Goal: Task Accomplishment & Management: Manage account settings

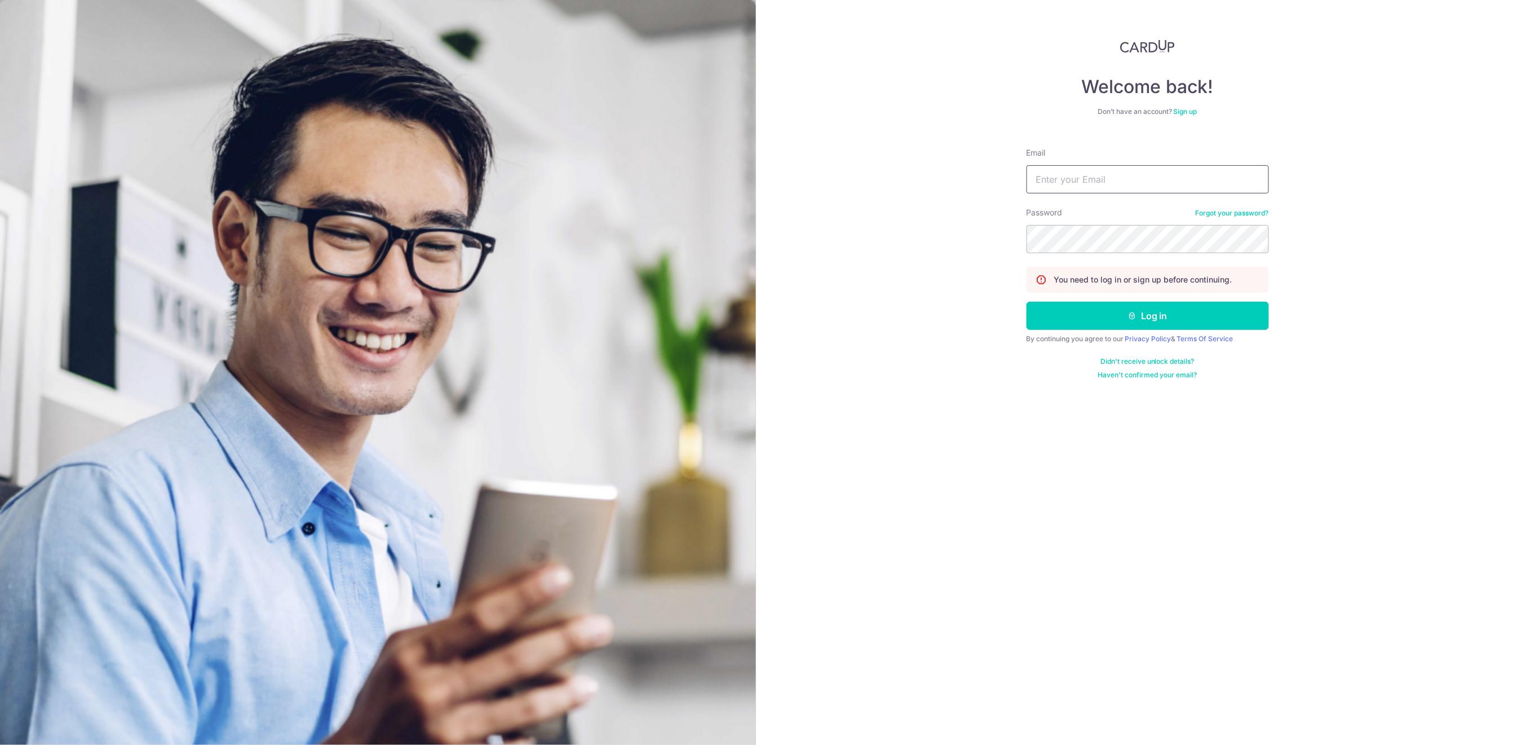
click at [1246, 170] on body "Welcome back! Don’t have an account? Sign up Email Password Forgot your passwor…" at bounding box center [769, 372] width 1539 height 745
type input "[EMAIL_ADDRESS][DOMAIN_NAME]"
click at [1147, 314] on button "Log in" at bounding box center [1148, 316] width 242 height 28
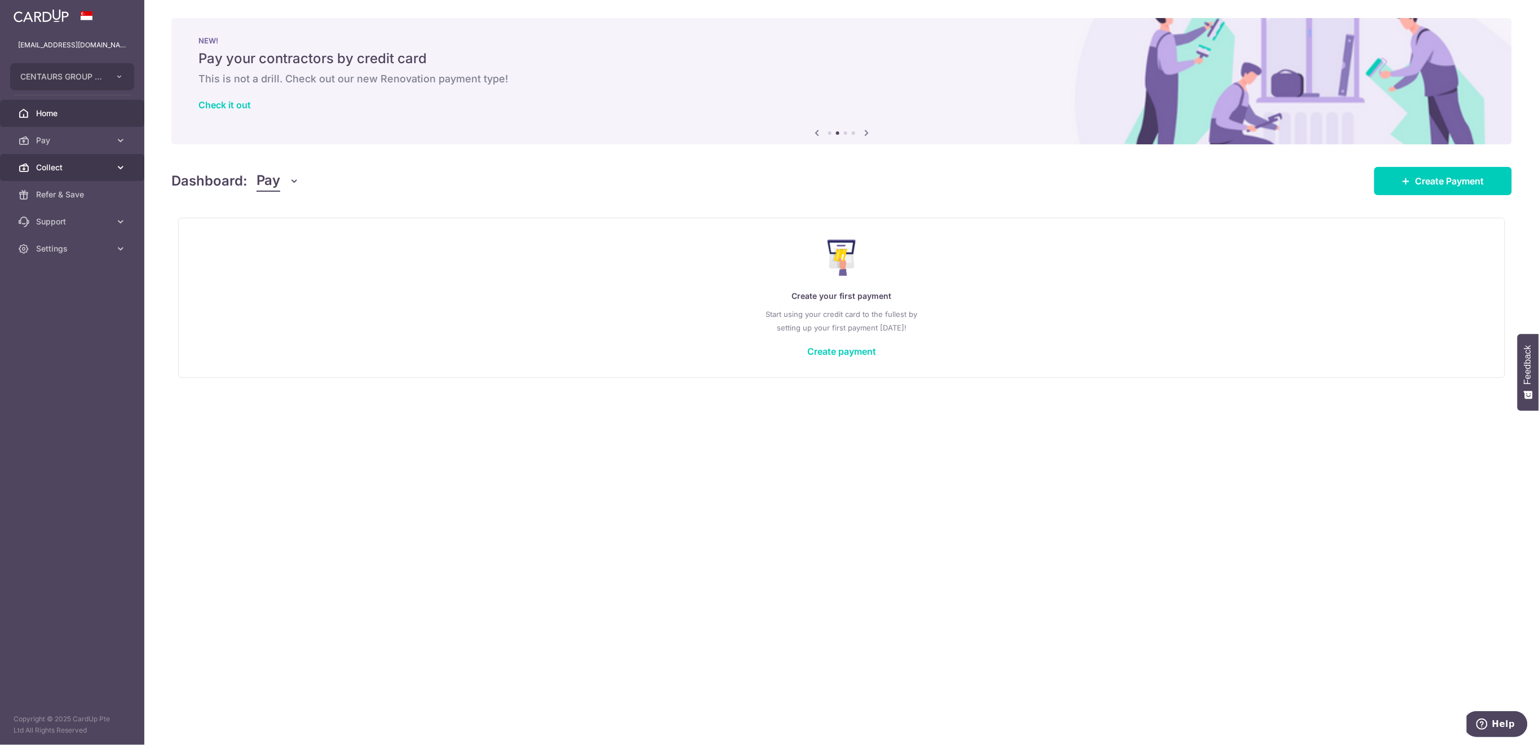
click at [91, 171] on span "Collect" at bounding box center [73, 167] width 74 height 11
click at [67, 249] on span "Payment Requests" at bounding box center [73, 248] width 74 height 11
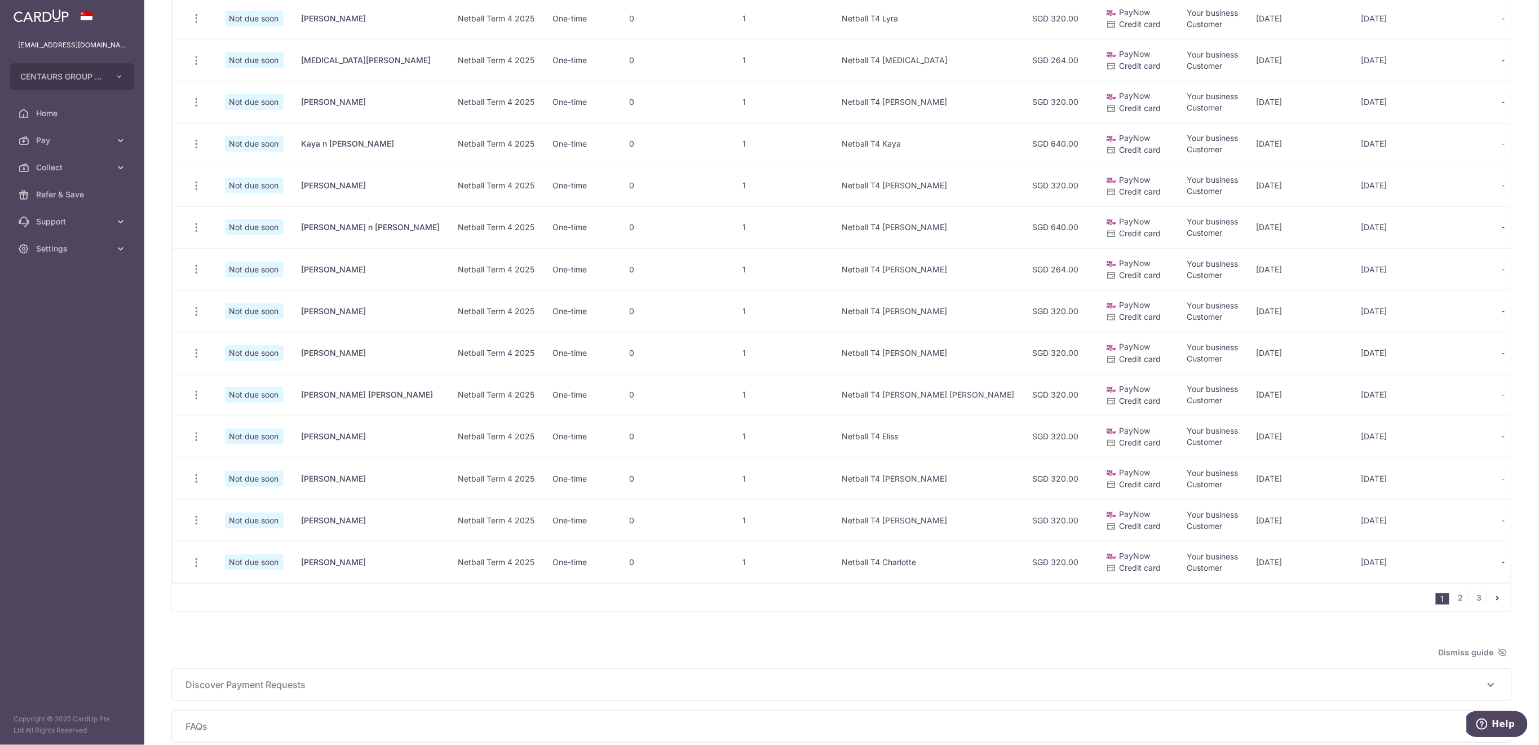
scroll to position [489, 0]
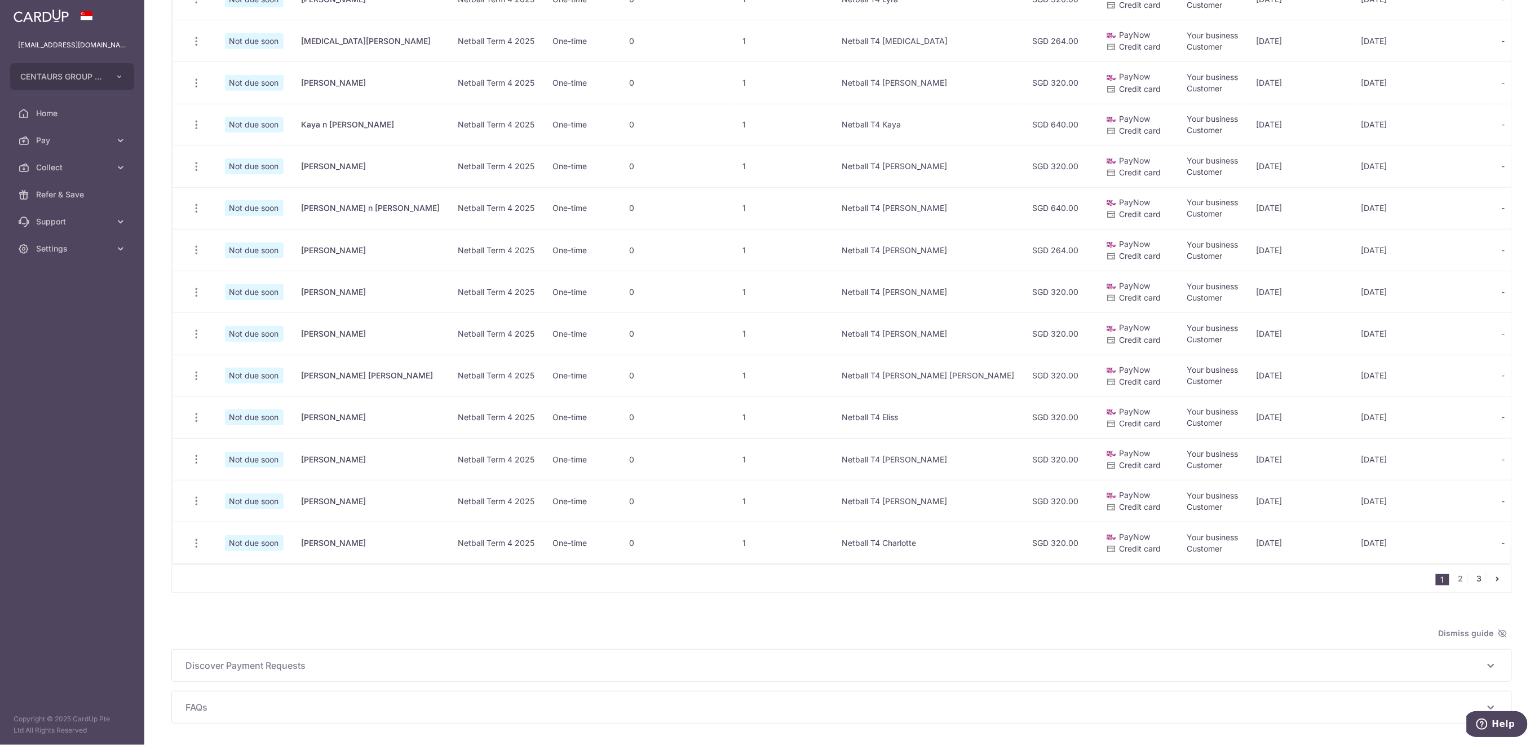
click at [1473, 585] on link "3" at bounding box center [1480, 579] width 14 height 14
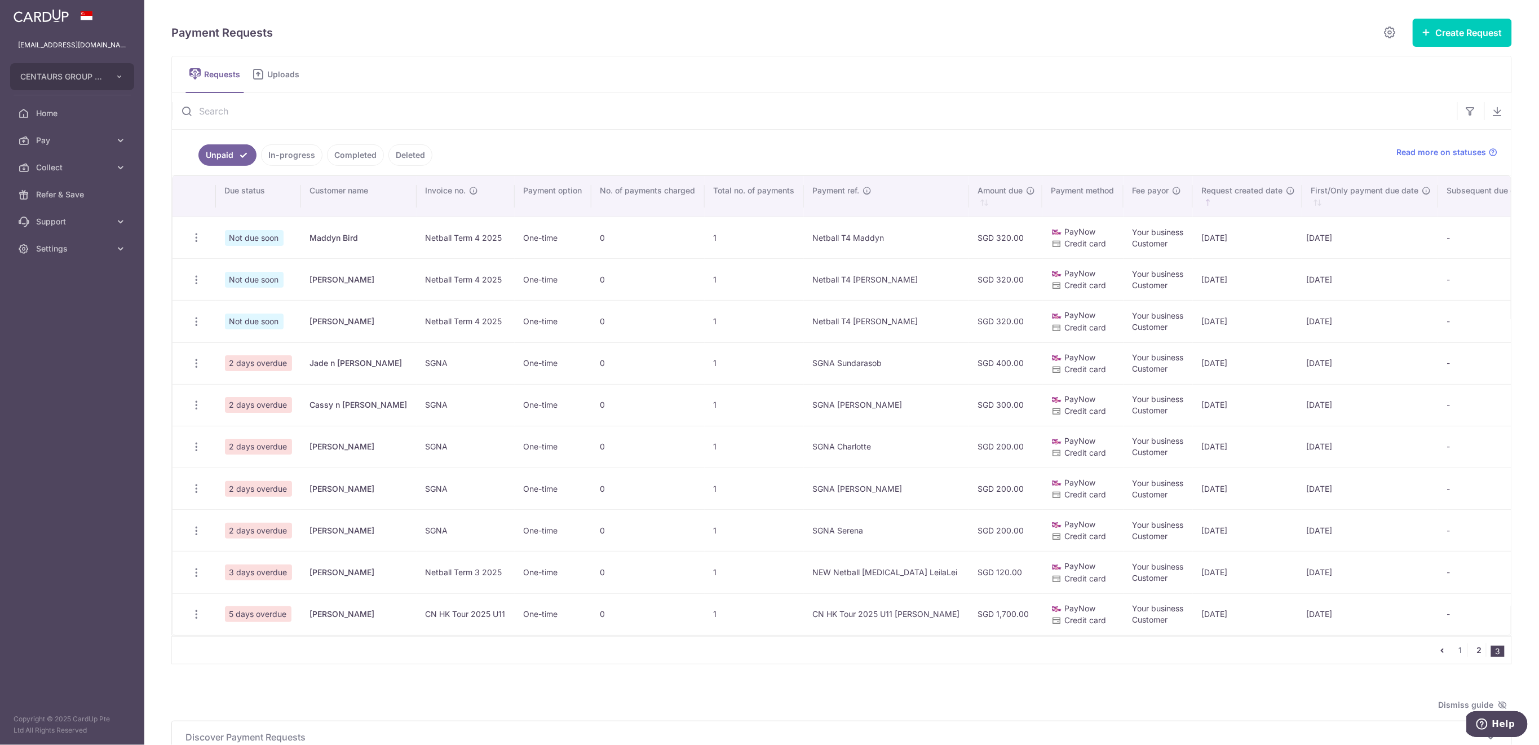
click at [1473, 657] on link "2" at bounding box center [1480, 650] width 14 height 14
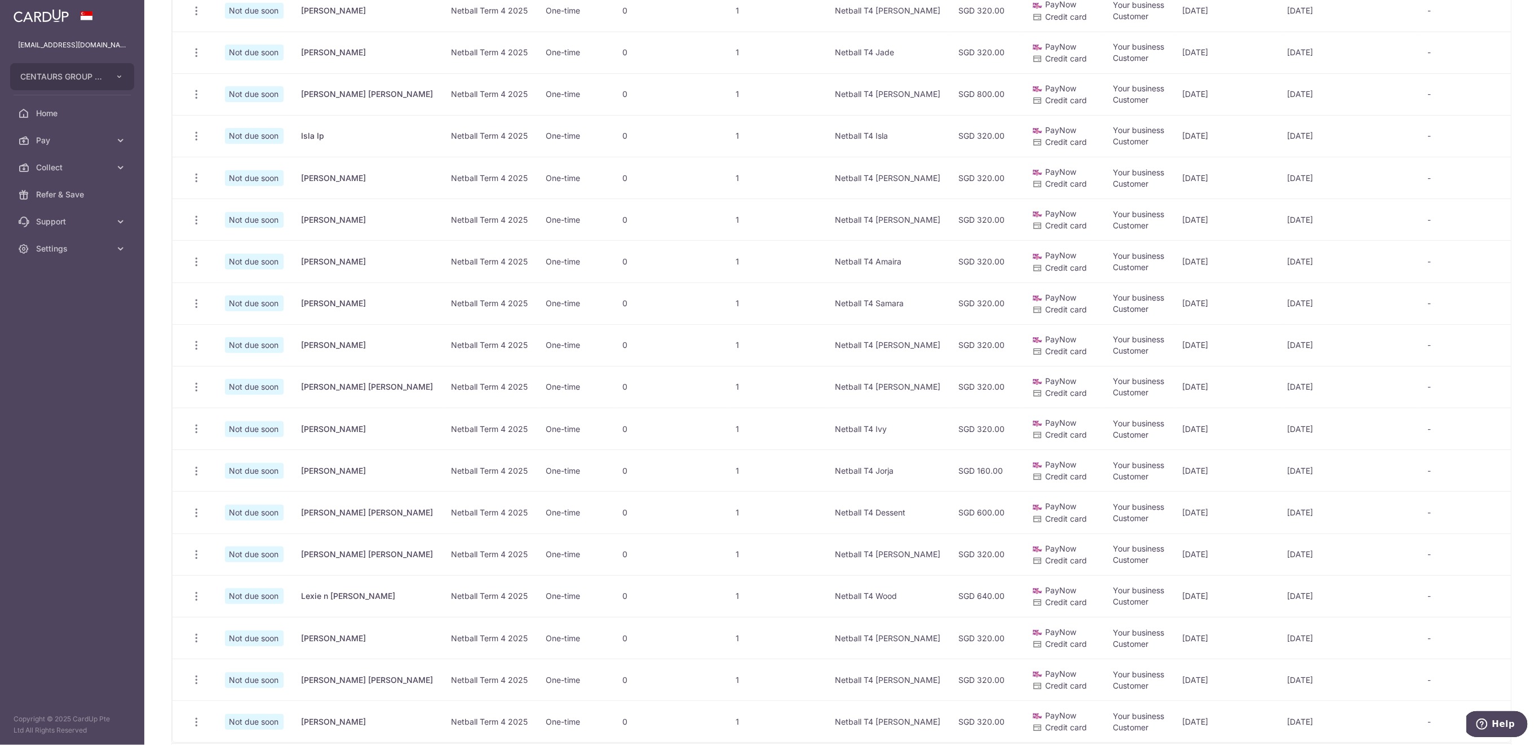
scroll to position [451, 0]
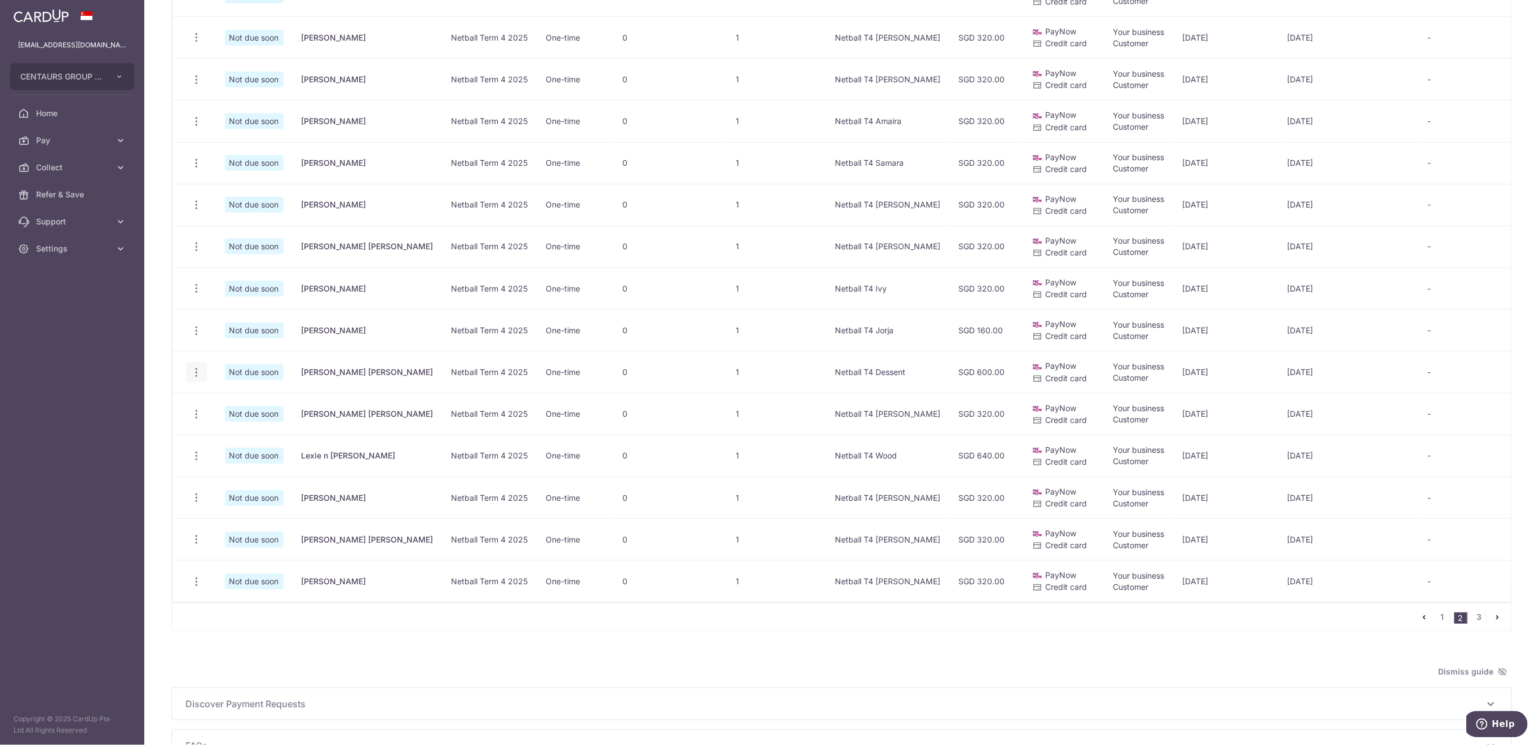
click at [193, 372] on icon "button" at bounding box center [197, 372] width 12 height 12
click at [255, 425] on span "Delete Request" at bounding box center [253, 430] width 71 height 14
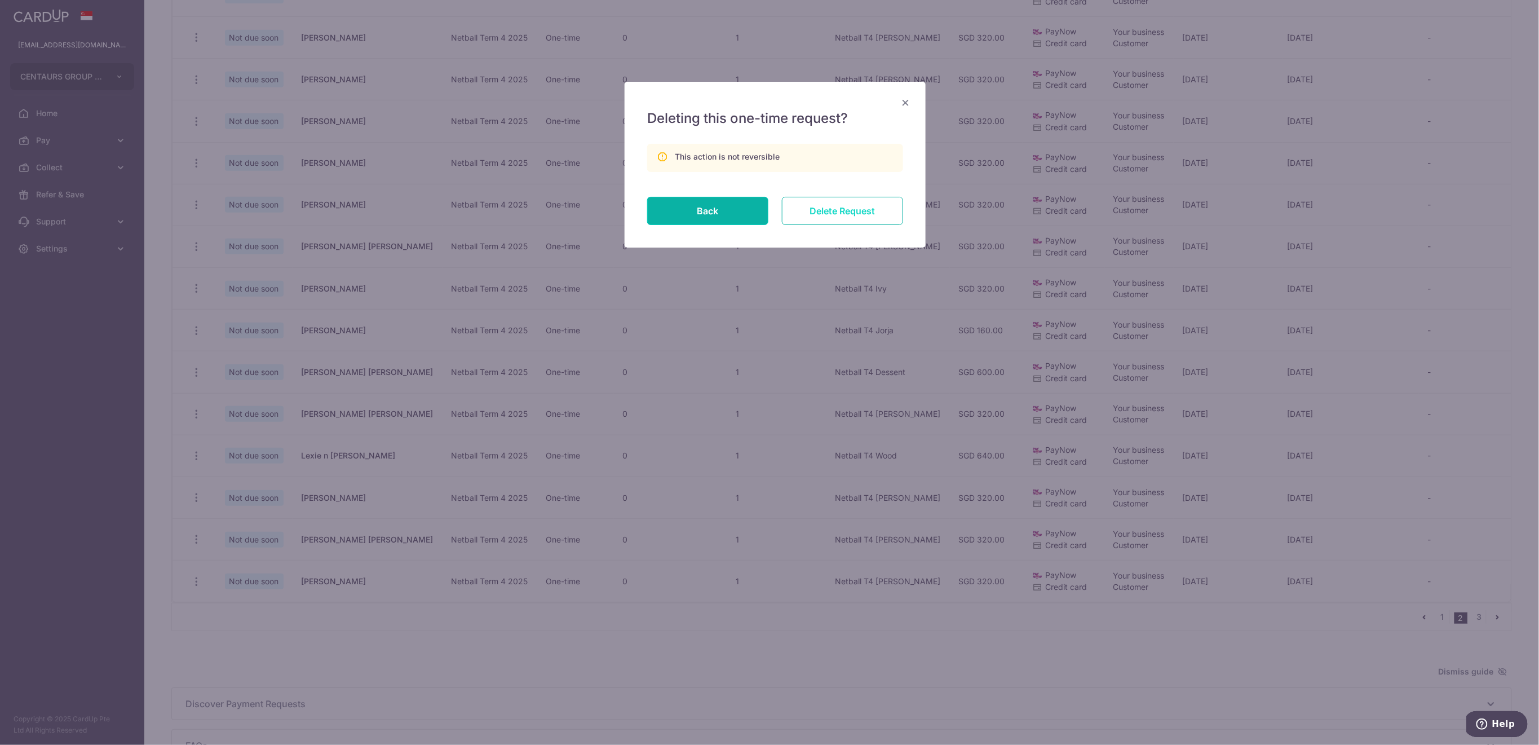
click at [842, 207] on input "Delete Request" at bounding box center [842, 211] width 121 height 28
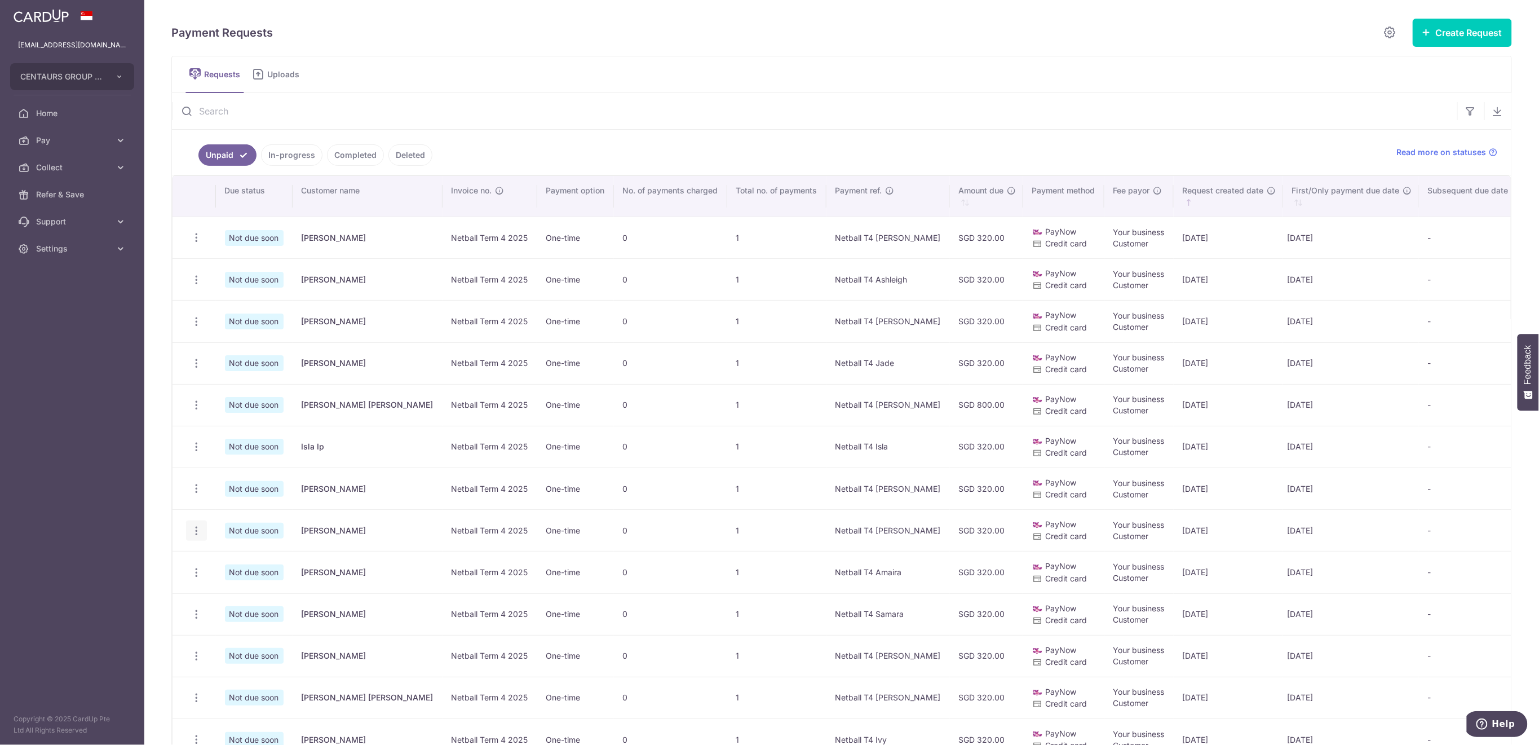
click at [195, 528] on icon "button" at bounding box center [197, 531] width 12 height 12
click at [256, 586] on span "Delete Request" at bounding box center [253, 589] width 71 height 14
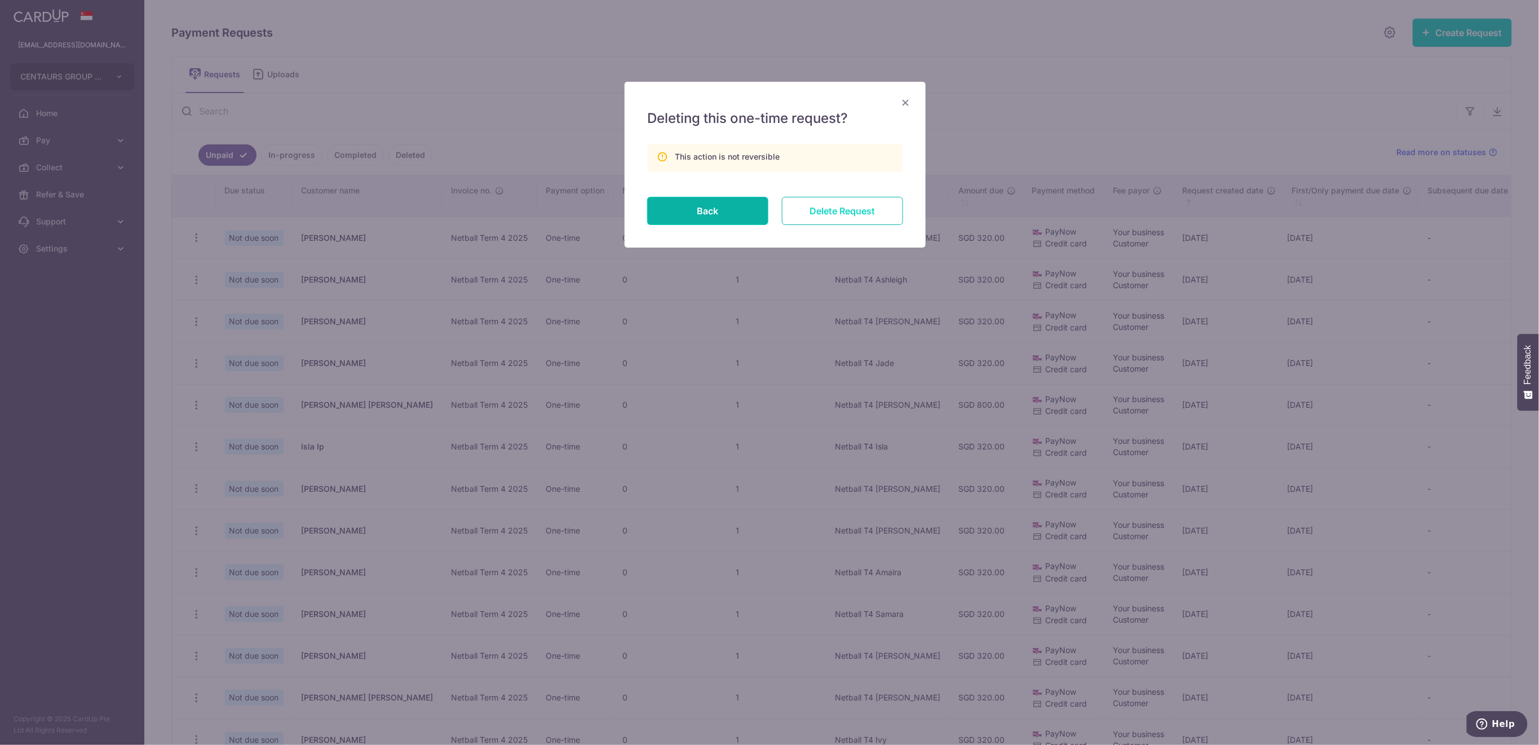
click at [864, 211] on input "Delete Request" at bounding box center [842, 211] width 121 height 28
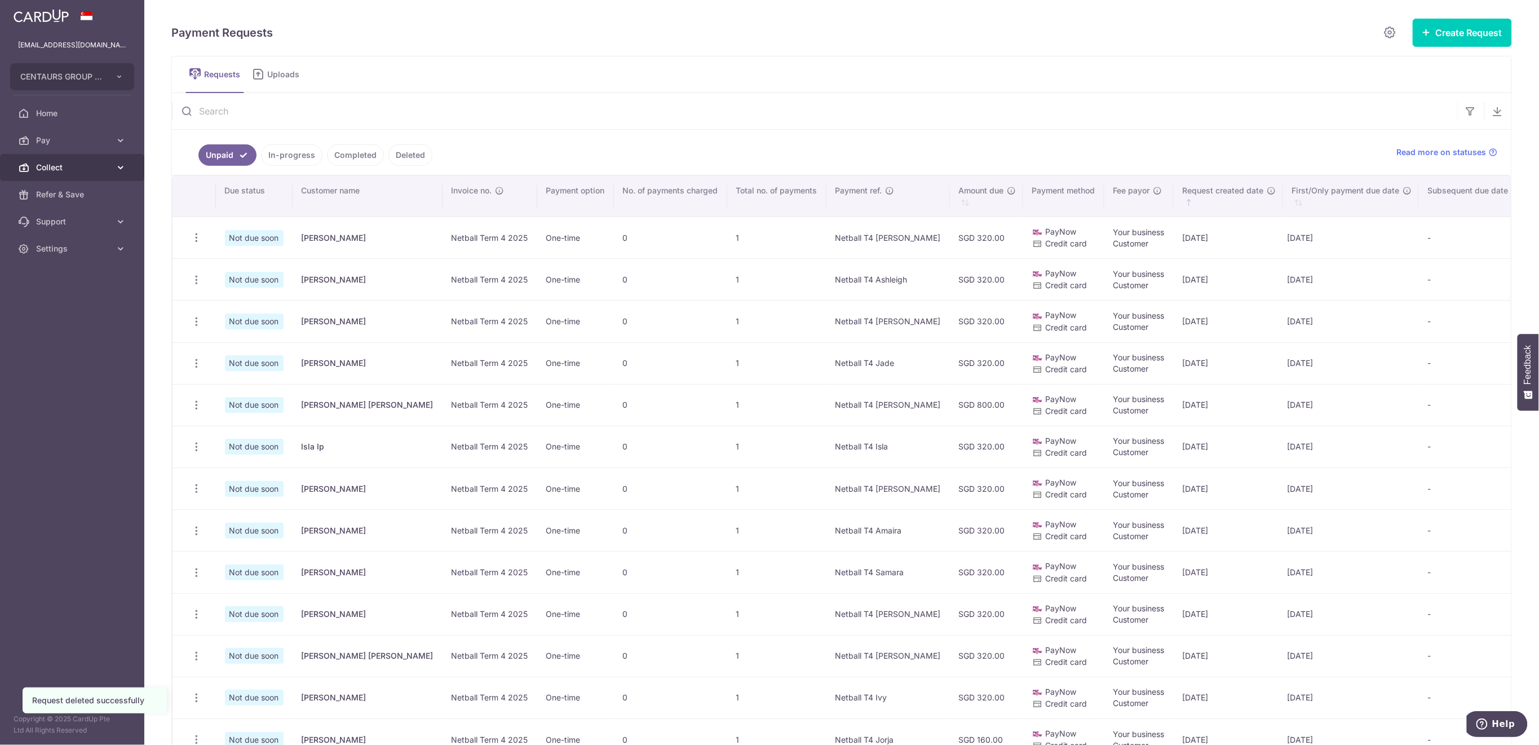
click at [82, 167] on span "Collect" at bounding box center [73, 167] width 74 height 11
click at [89, 196] on span "Dashboard" at bounding box center [73, 194] width 74 height 11
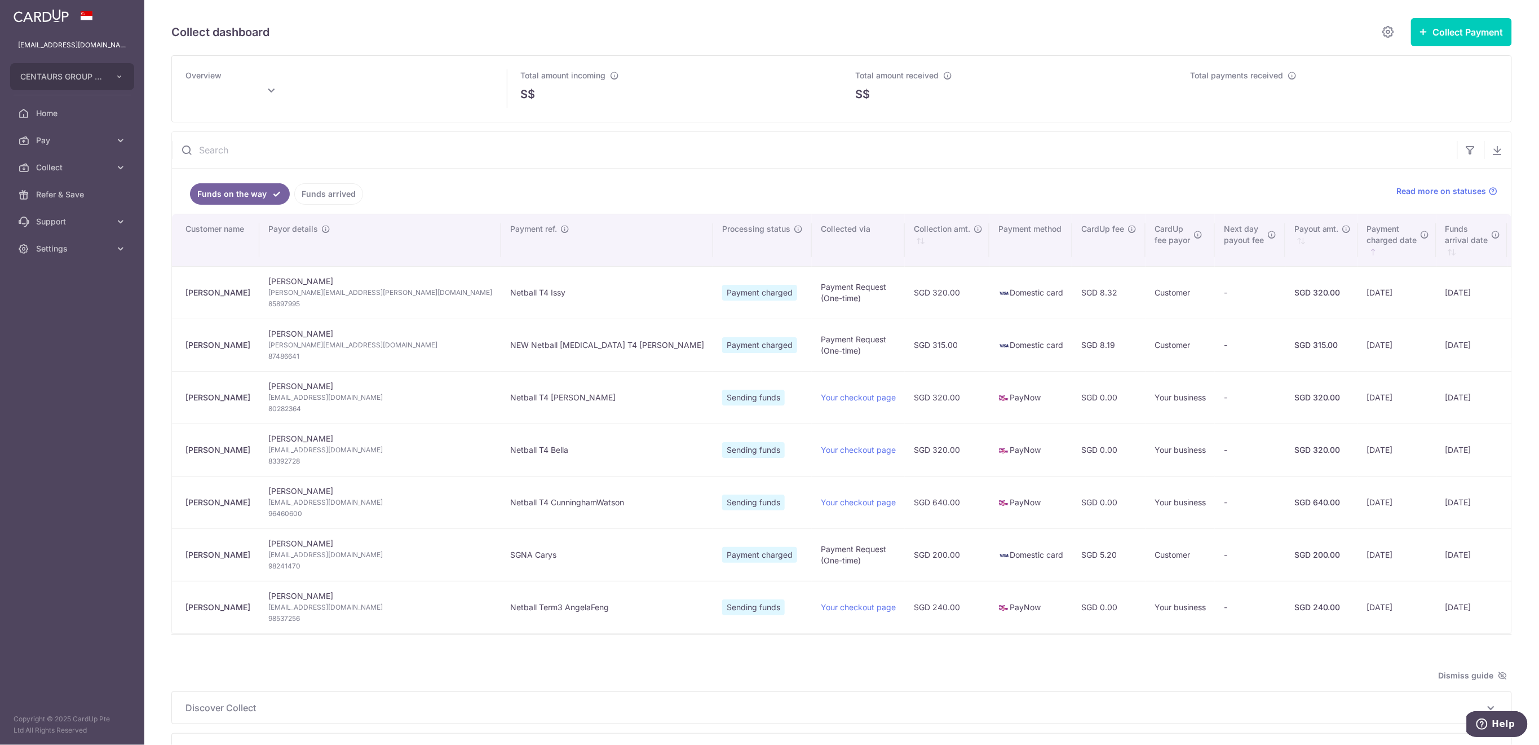
type input "October 2025"
click at [337, 189] on link "Funds arrived" at bounding box center [328, 193] width 69 height 21
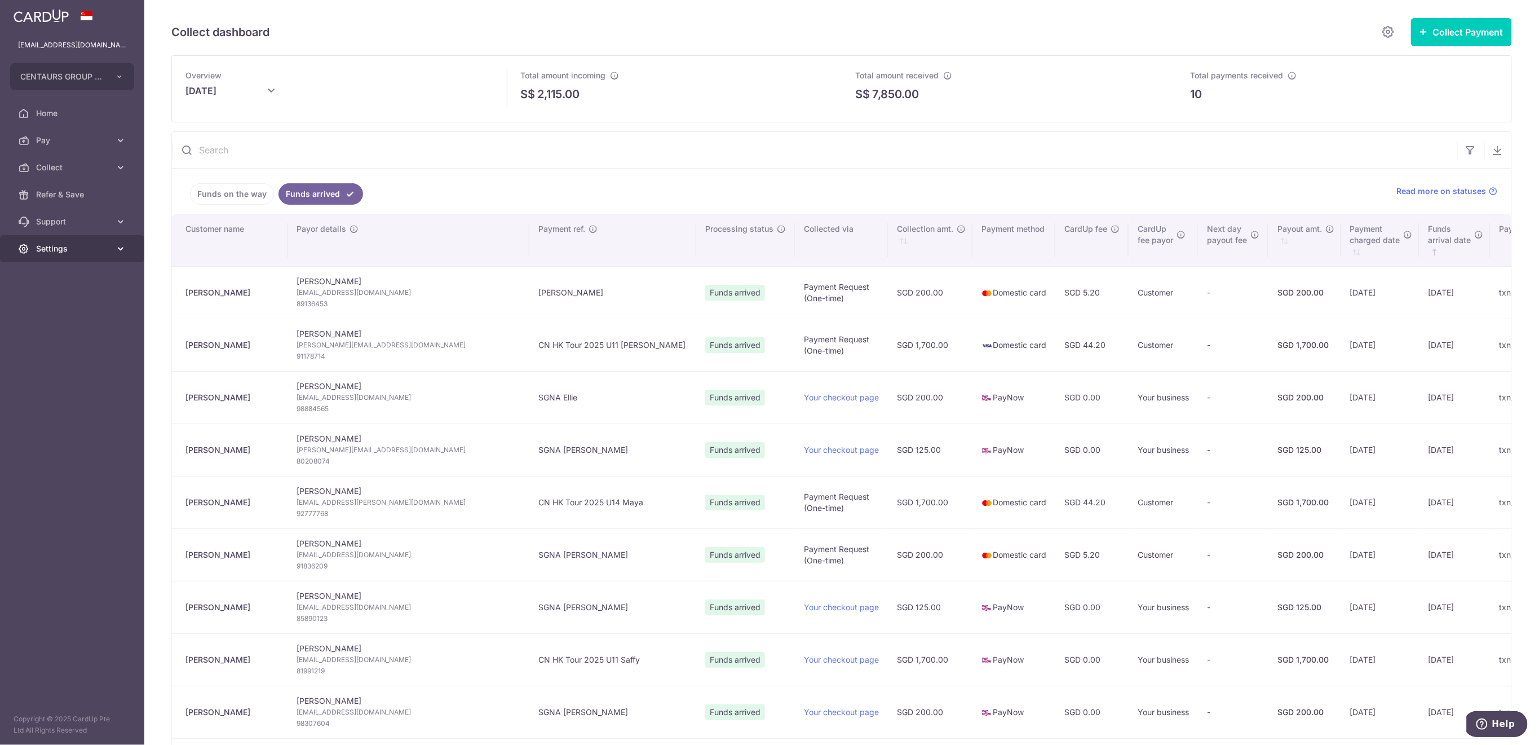
click at [94, 250] on span "Settings" at bounding box center [73, 248] width 74 height 11
click at [106, 295] on link "Logout" at bounding box center [72, 302] width 144 height 27
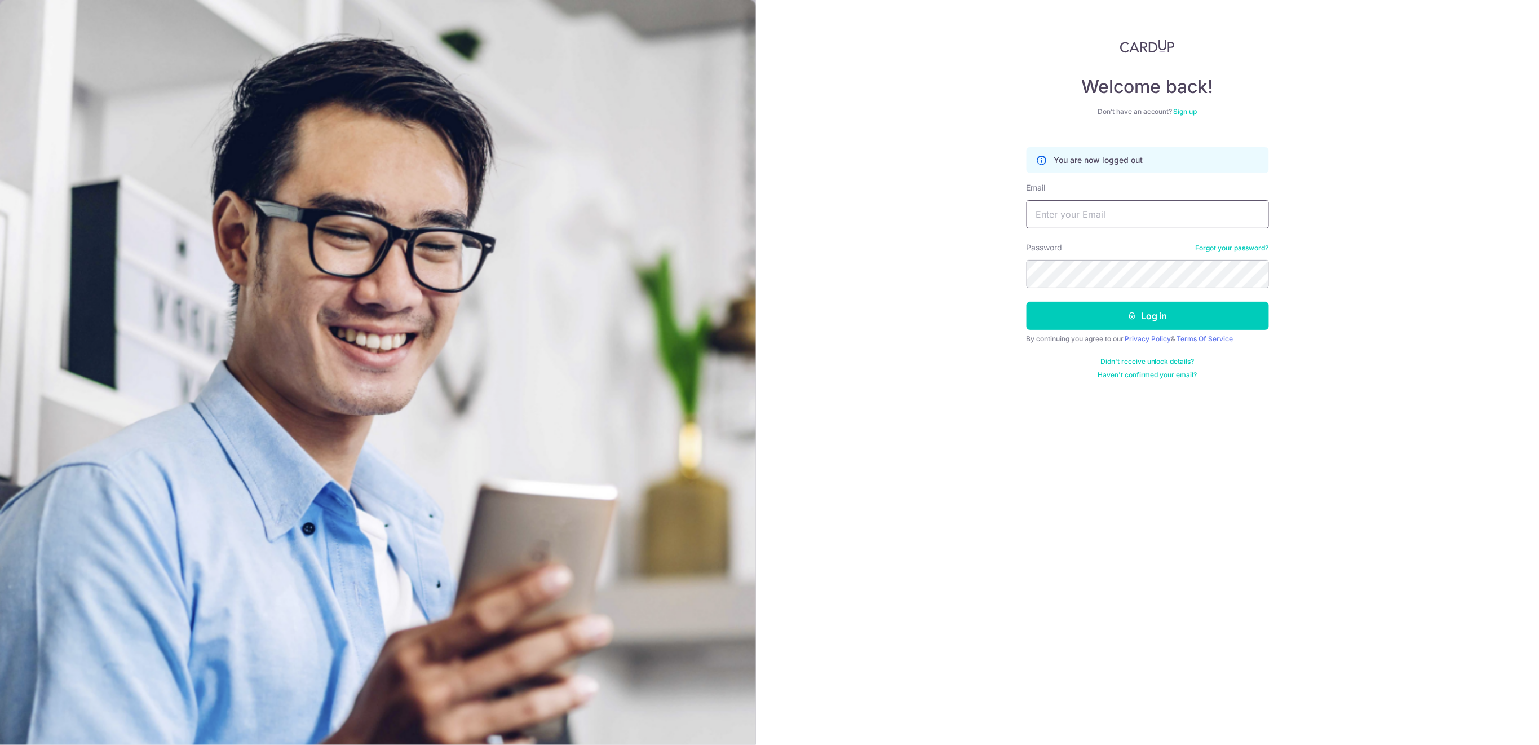
click at [1187, 219] on input "Email" at bounding box center [1148, 214] width 242 height 28
type input "info@centaursgroup.com"
click at [1073, 311] on button "Log in" at bounding box center [1148, 316] width 242 height 28
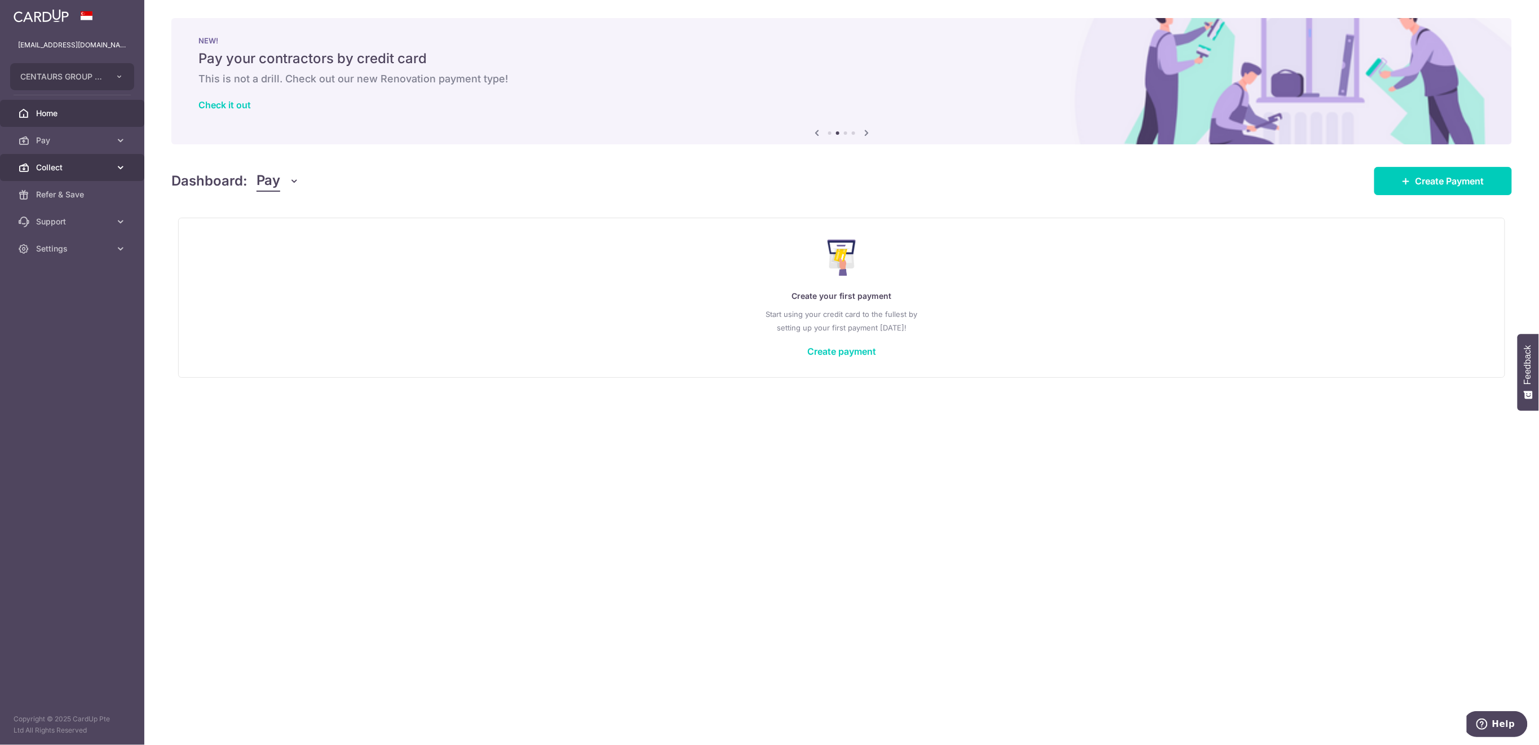
click at [70, 170] on span "Collect" at bounding box center [73, 167] width 74 height 11
click at [104, 251] on span "Payment Requests" at bounding box center [73, 248] width 74 height 11
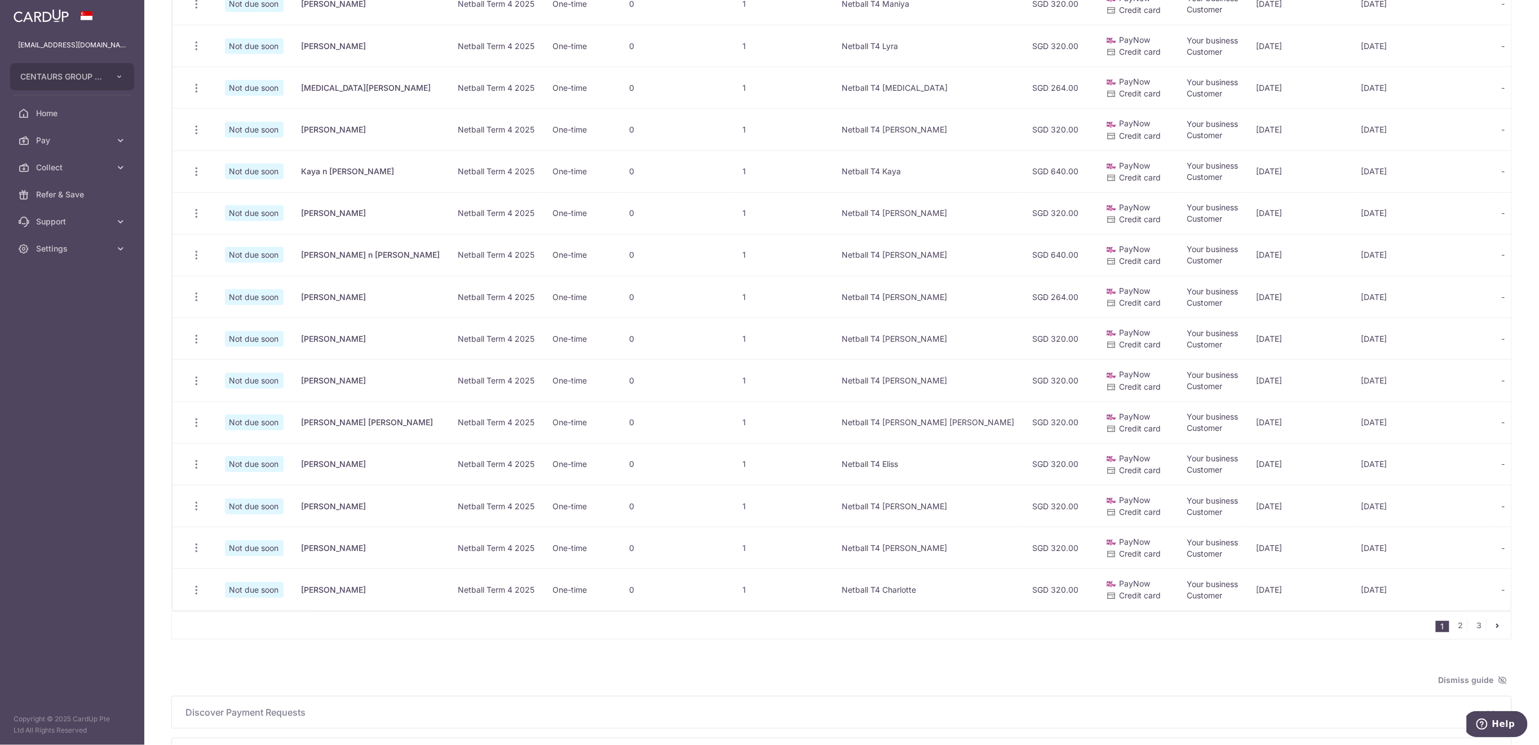
scroll to position [451, 0]
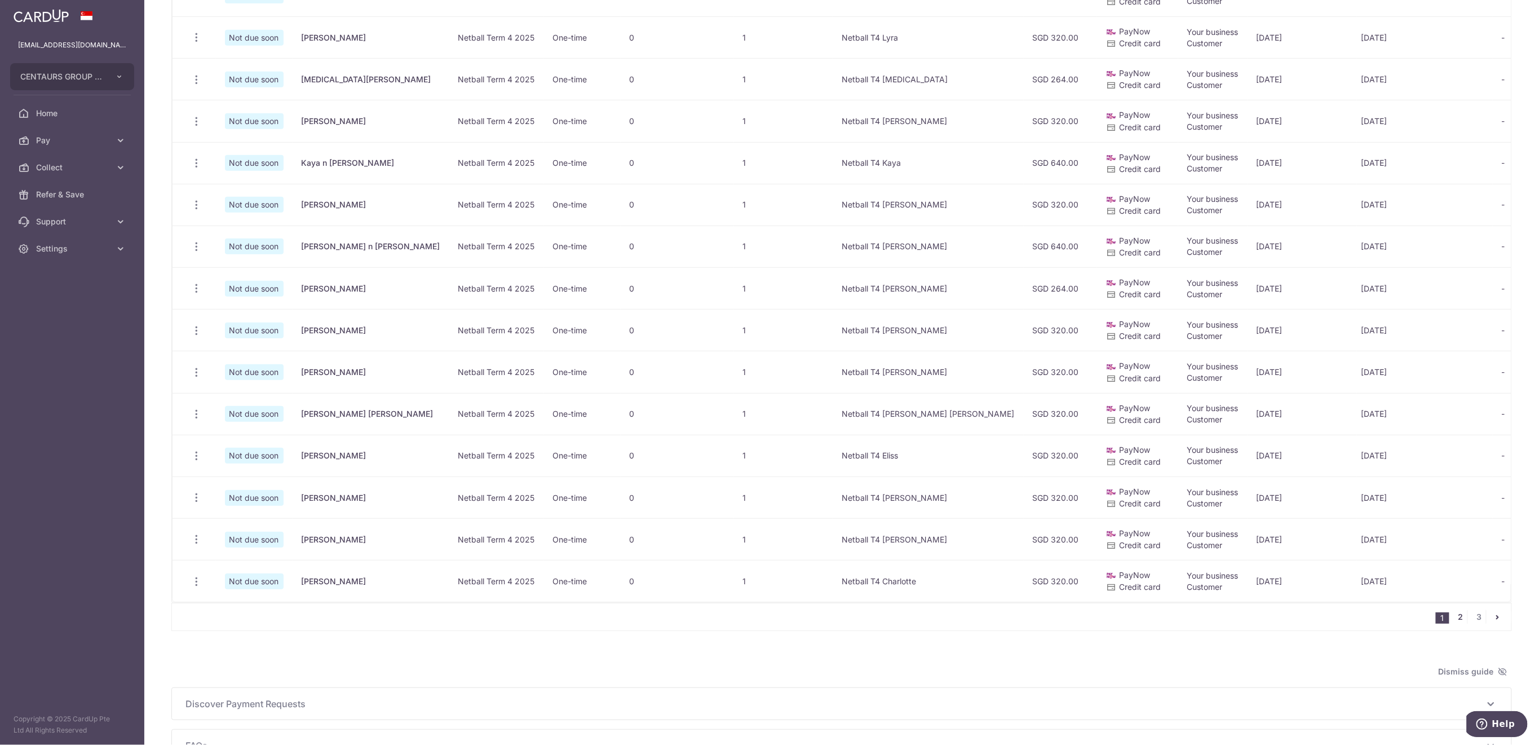
click at [1454, 624] on link "2" at bounding box center [1461, 617] width 14 height 14
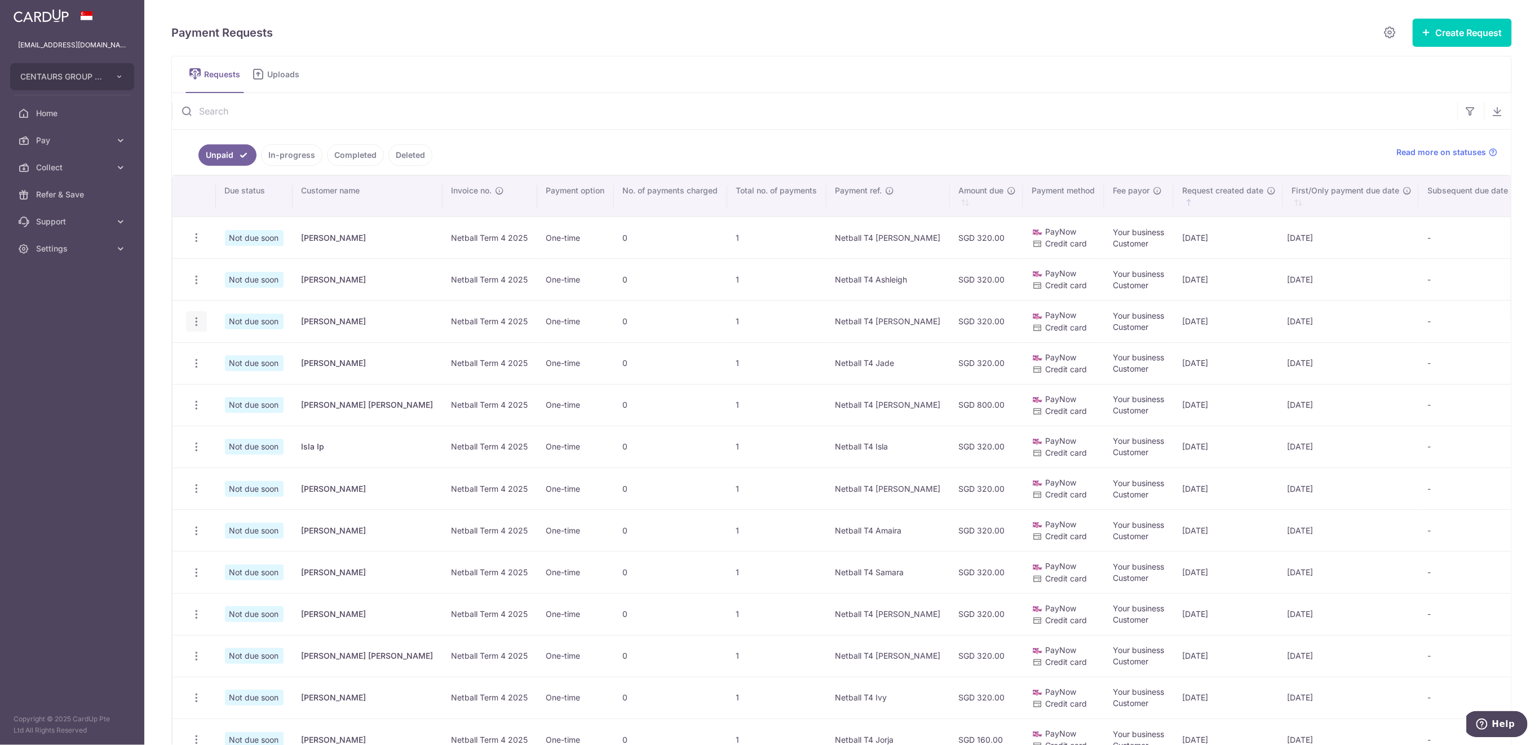
click at [196, 321] on icon "button" at bounding box center [197, 322] width 12 height 12
click at [259, 356] on span "Update Request" at bounding box center [253, 353] width 71 height 14
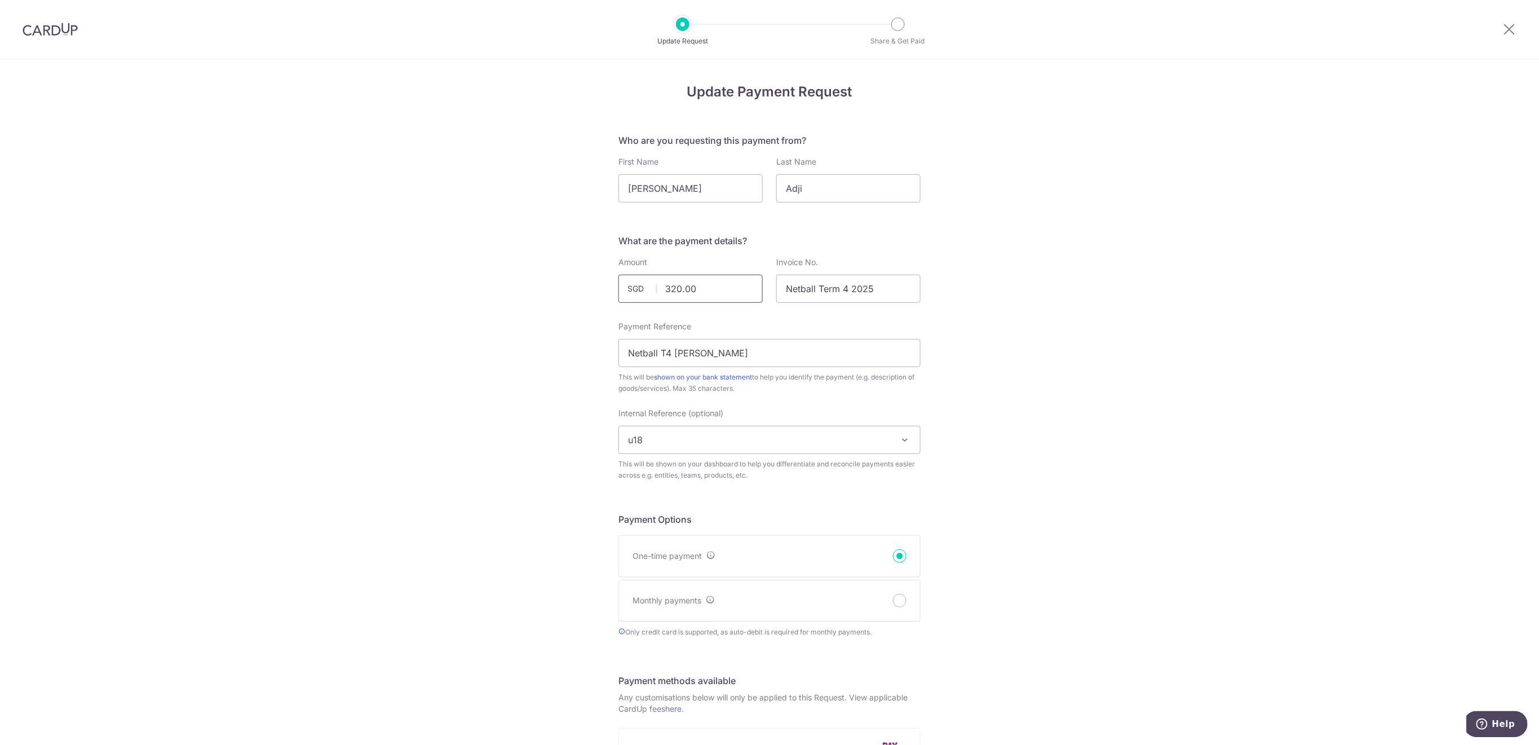
drag, startPoint x: 715, startPoint y: 288, endPoint x: 643, endPoint y: 288, distance: 71.6
click at [643, 288] on div "320.00 SGD" at bounding box center [690, 289] width 144 height 28
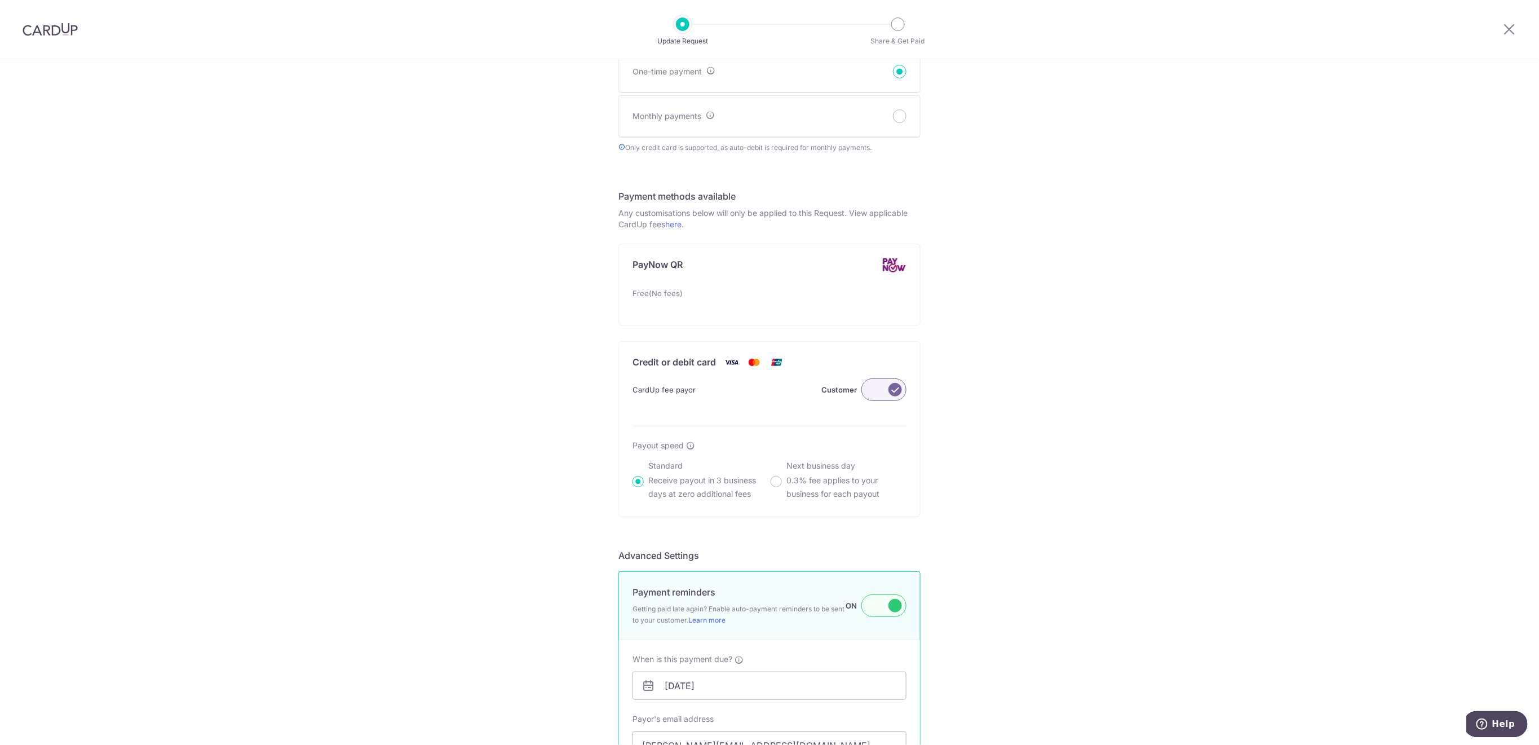
scroll to position [601, 0]
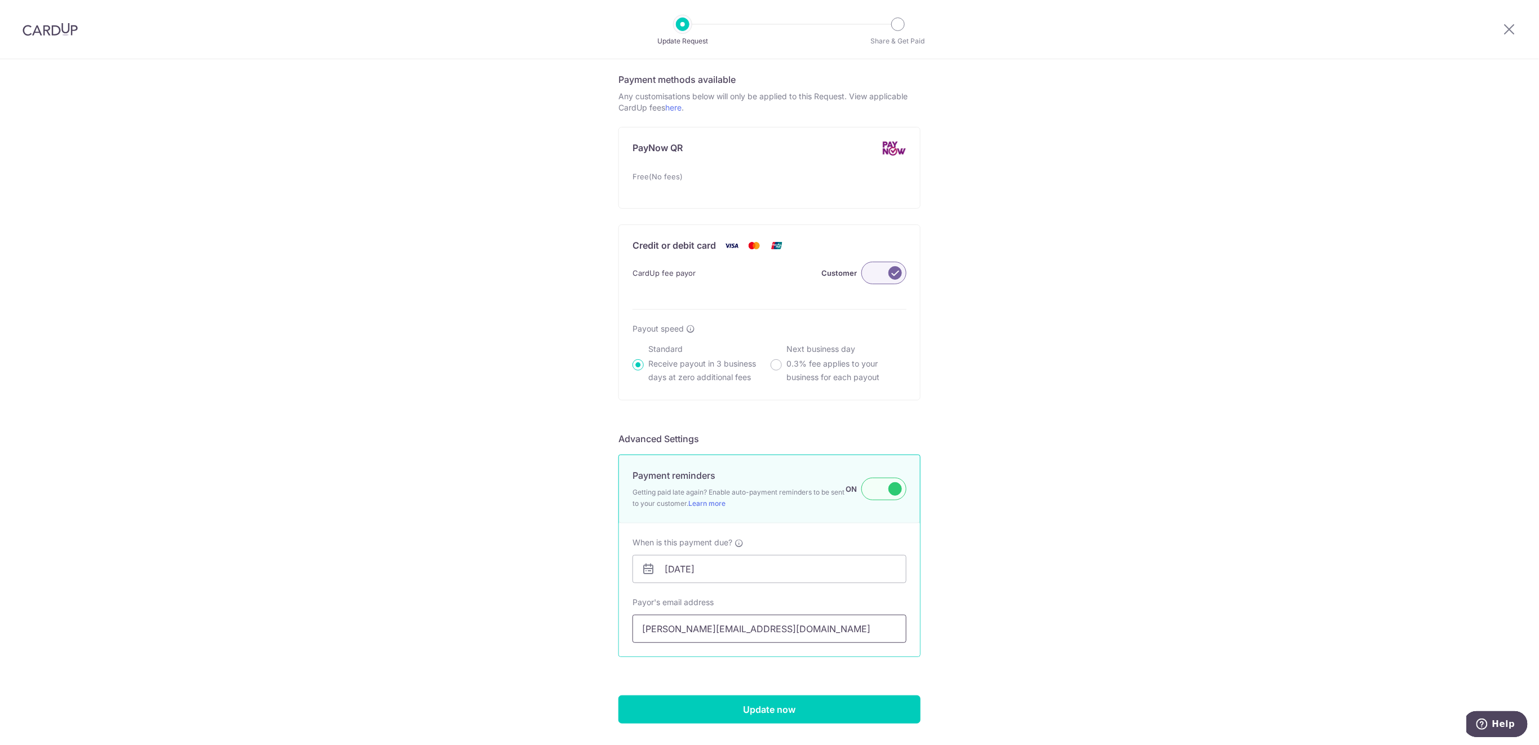
type input "200.00"
drag, startPoint x: 782, startPoint y: 631, endPoint x: 671, endPoint y: 637, distance: 111.2
click at [611, 625] on div "Update Payment Request Who are you requesting this payment from? First Name Lyn…" at bounding box center [769, 124] width 1539 height 1332
click at [791, 711] on input "Update now" at bounding box center [769, 709] width 302 height 28
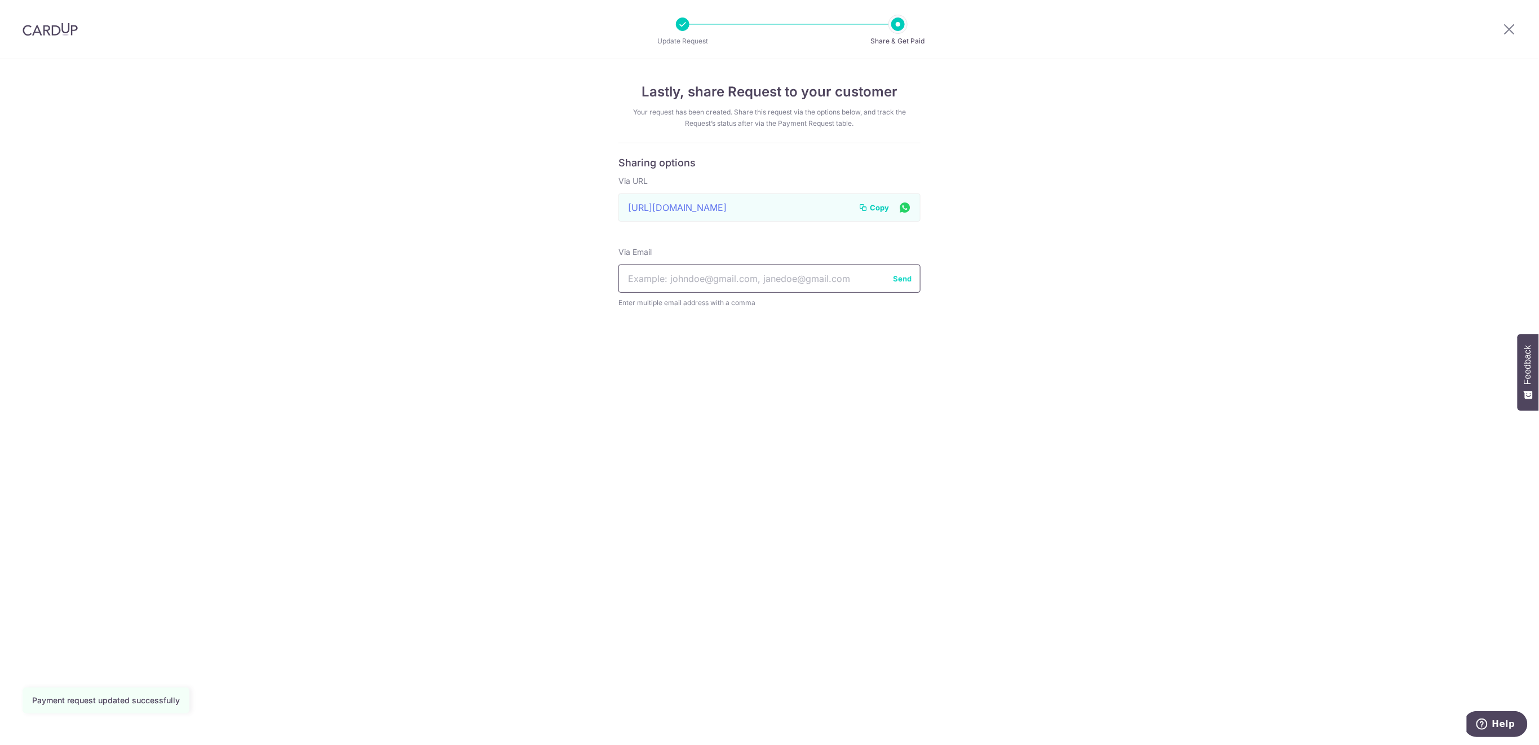
click at [780, 276] on input "text" at bounding box center [769, 278] width 302 height 28
paste input "lina.budhianti@gmail.com"
type input "lina.budhianti@gmail.com"
click at [903, 277] on button "Send" at bounding box center [902, 278] width 19 height 11
click at [878, 203] on span "Copy" at bounding box center [879, 207] width 19 height 11
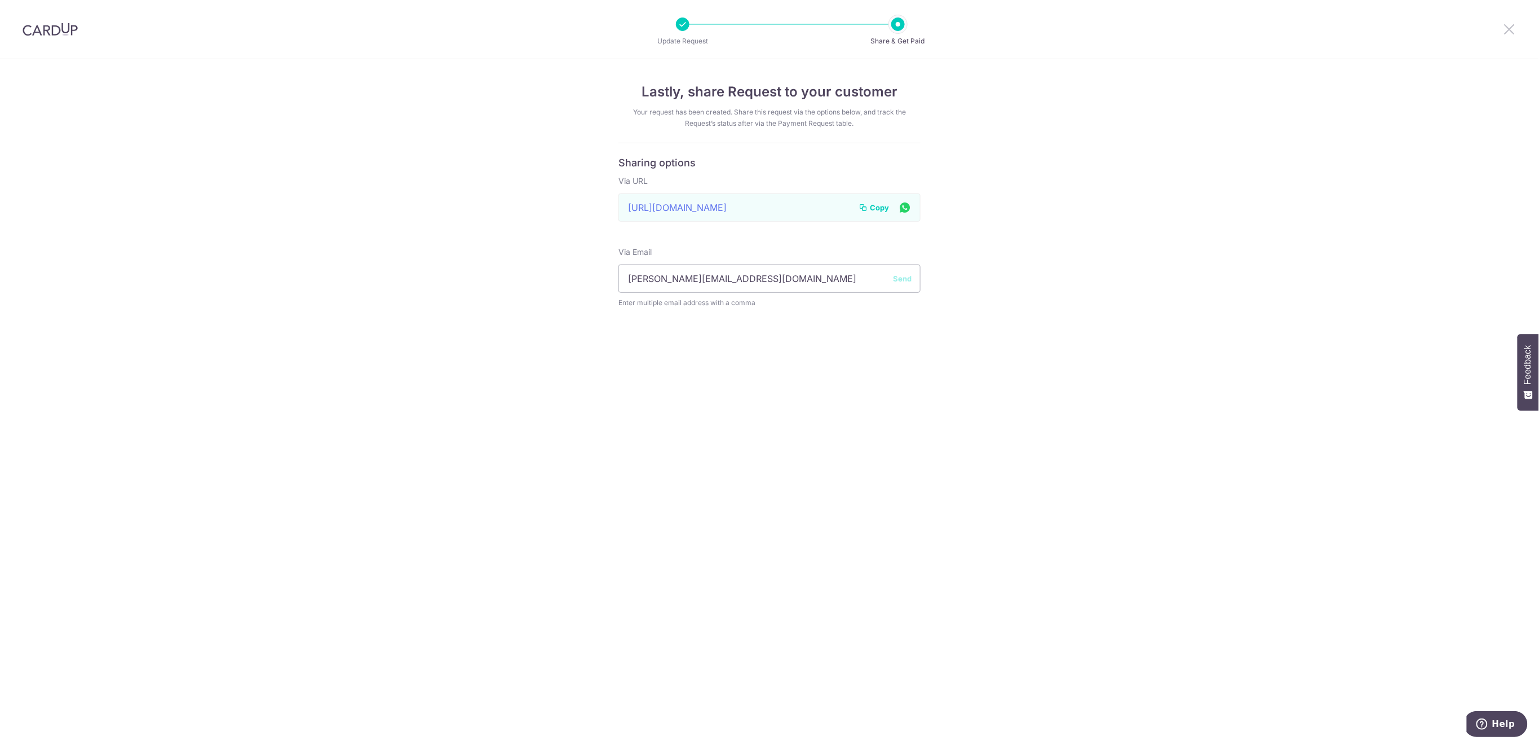
click at [1513, 30] on icon at bounding box center [1510, 29] width 14 height 14
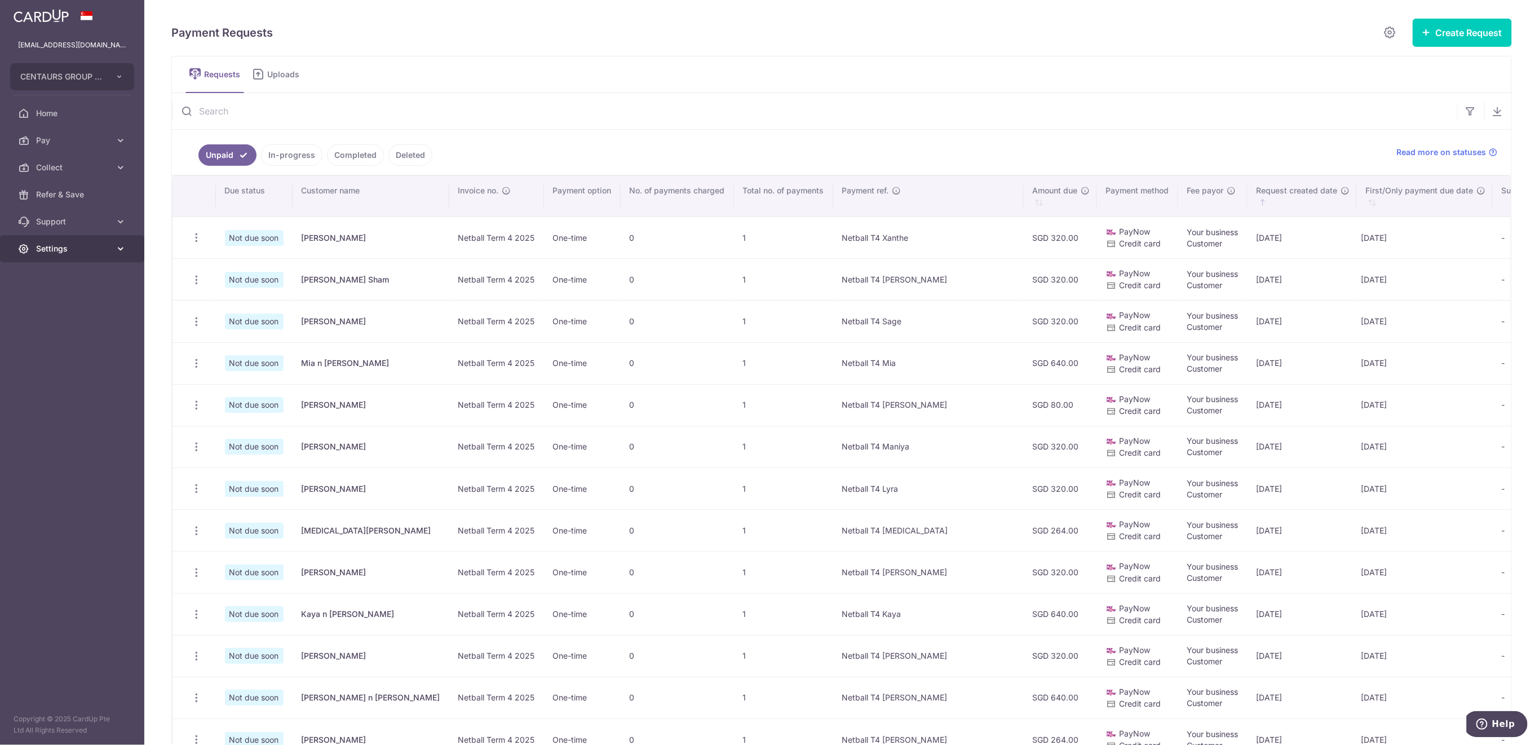
click at [85, 254] on span "Settings" at bounding box center [73, 248] width 74 height 11
click at [92, 300] on span "Logout" at bounding box center [73, 302] width 74 height 11
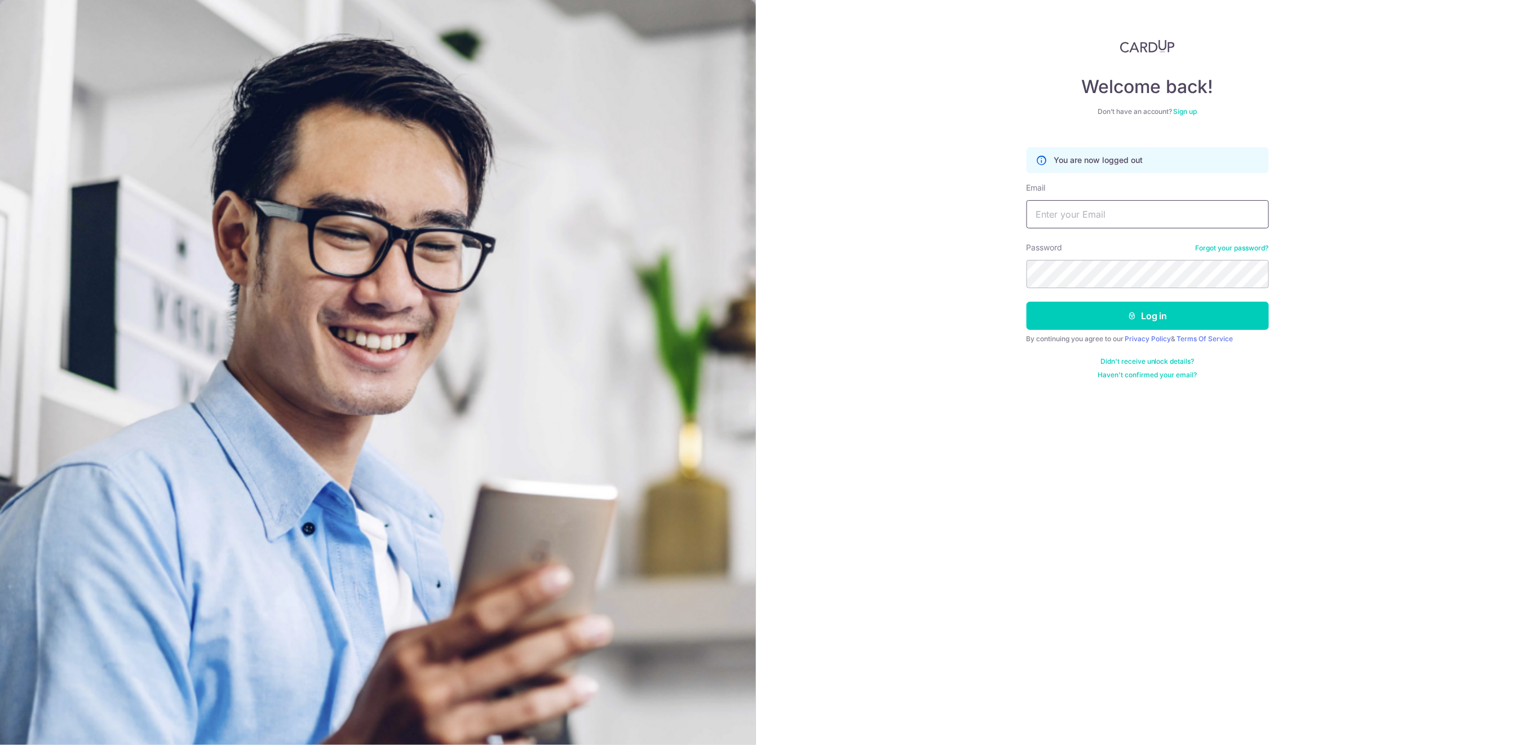
click at [1114, 213] on input "Email" at bounding box center [1148, 214] width 242 height 28
type input "[EMAIL_ADDRESS][DOMAIN_NAME]"
click at [1186, 315] on button "Log in" at bounding box center [1148, 316] width 242 height 28
